Goal: Communication & Community: Participate in discussion

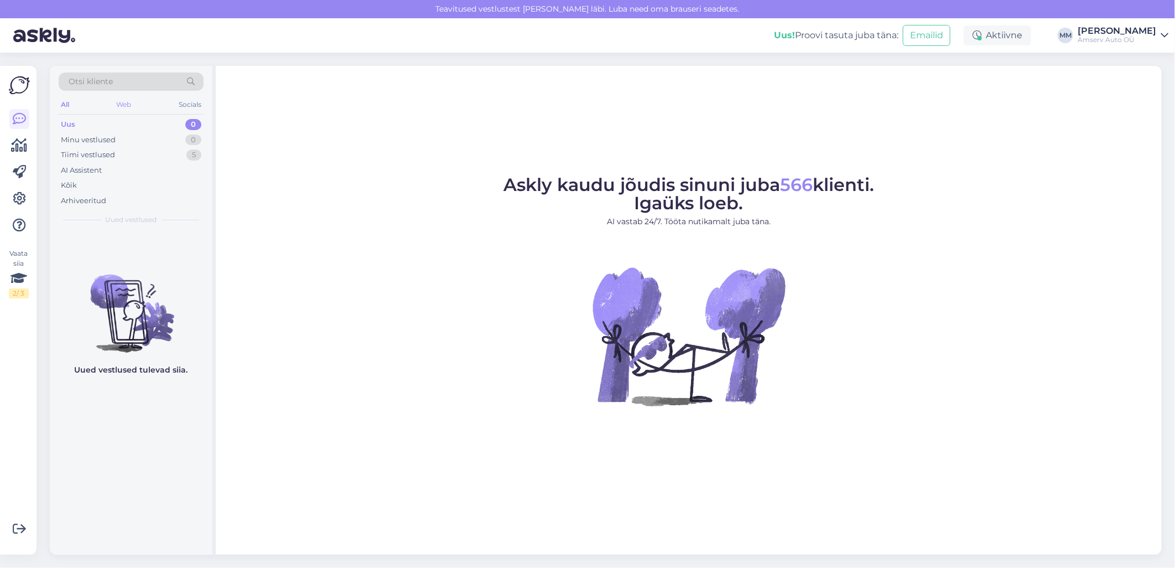
click at [129, 103] on div "Web" at bounding box center [124, 104] width 19 height 14
click at [124, 101] on div "Web" at bounding box center [124, 104] width 20 height 14
click at [120, 154] on div "Tiimi vestlused 2" at bounding box center [131, 154] width 145 height 15
click at [125, 158] on div "Tiimi vestlused 5" at bounding box center [131, 154] width 145 height 15
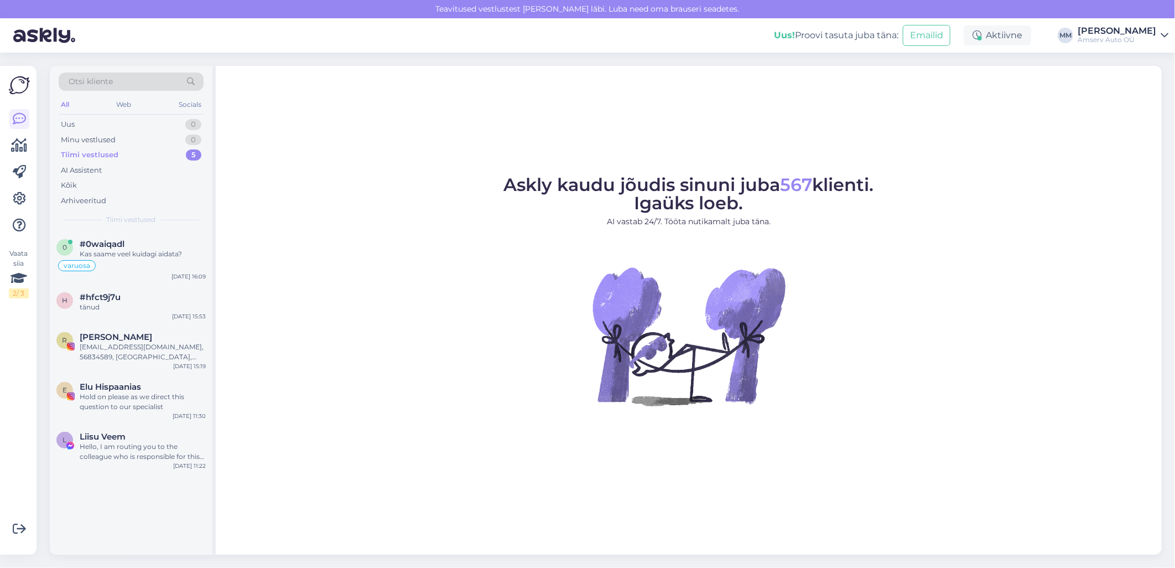
click at [141, 154] on div "Tiimi vestlused 5" at bounding box center [131, 154] width 145 height 15
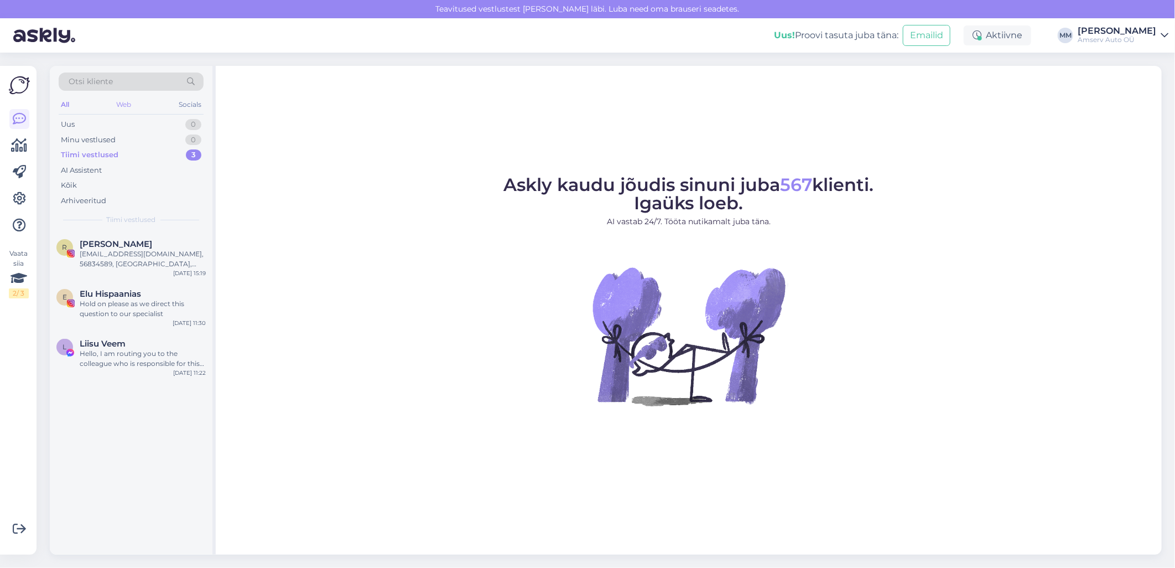
click at [126, 103] on div "Web" at bounding box center [124, 104] width 19 height 14
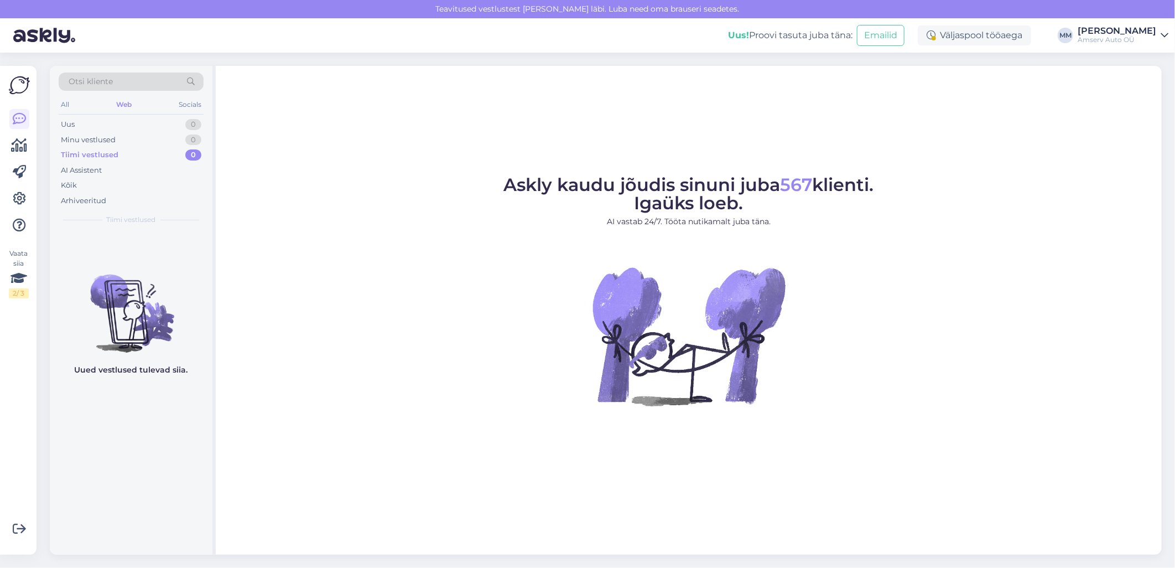
click at [1159, 25] on div "Uus! Proovi tasuta [PERSON_NAME]: Emailid Väljaspool tööaega MM Marina Mamutina…" at bounding box center [587, 35] width 1175 height 34
click at [1160, 29] on link "[PERSON_NAME] Auto OÜ" at bounding box center [1123, 36] width 91 height 18
click at [1065, 115] on div "Logi välja" at bounding box center [1070, 113] width 197 height 20
